Goal: Navigation & Orientation: Find specific page/section

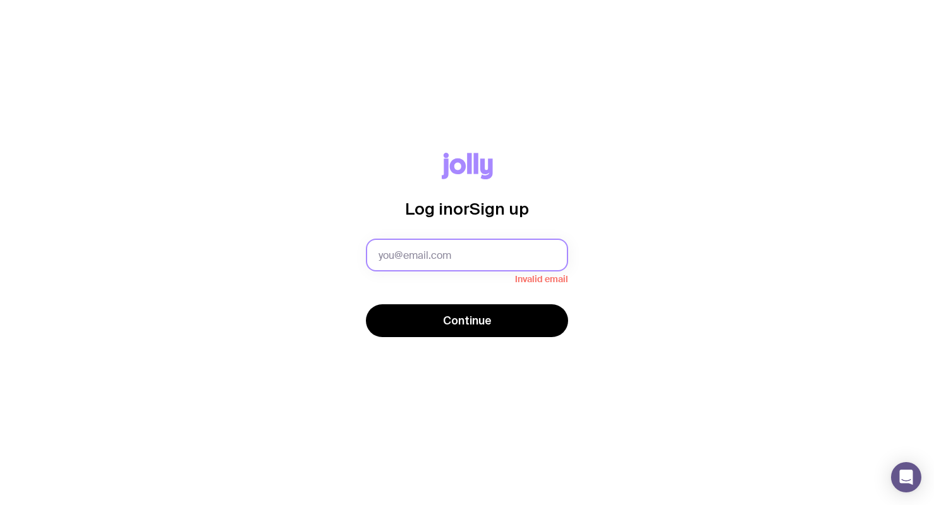
click at [436, 249] on input "text" at bounding box center [467, 255] width 202 height 33
click at [819, 118] on div "Log in or Sign up Invalid email Continue" at bounding box center [467, 252] width 934 height 505
click at [462, 251] on input "text" at bounding box center [467, 255] width 202 height 33
type input "[EMAIL_ADDRESS][DOMAIN_NAME]"
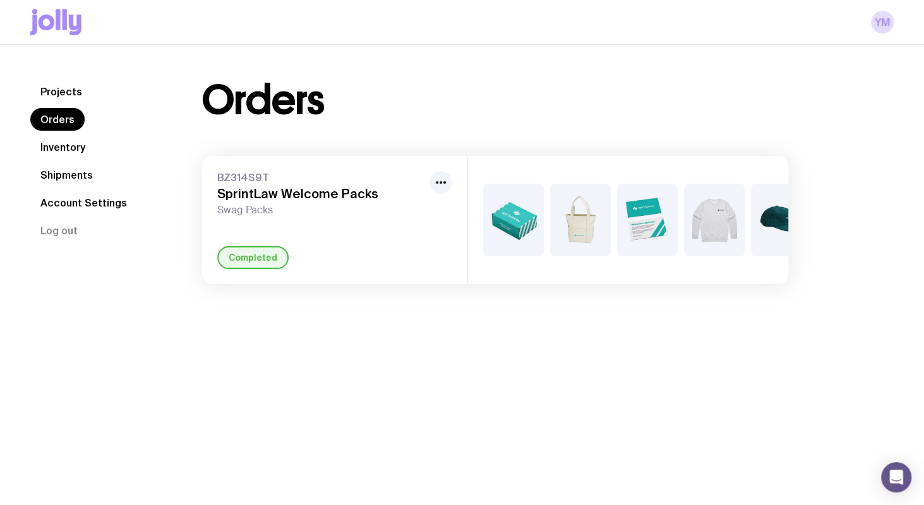
click at [83, 151] on link "Inventory" at bounding box center [62, 147] width 65 height 23
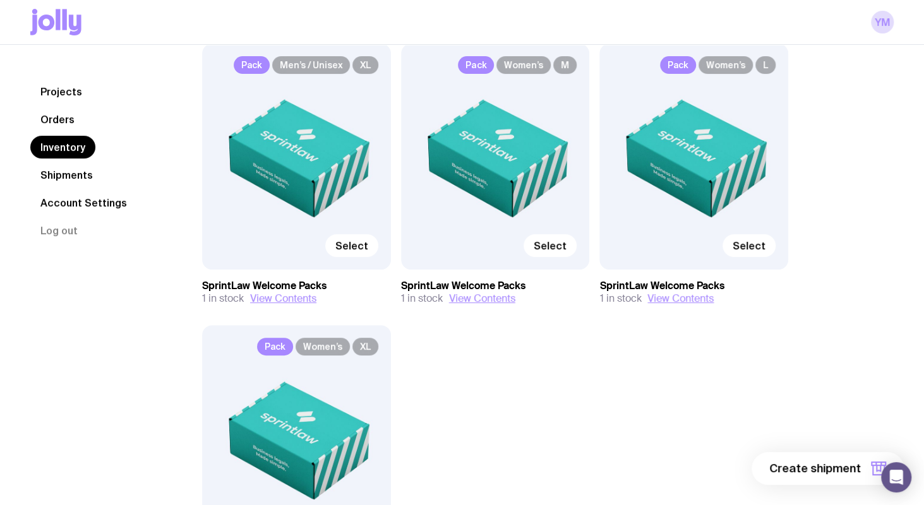
scroll to position [323, 0]
